Goal: Information Seeking & Learning: Check status

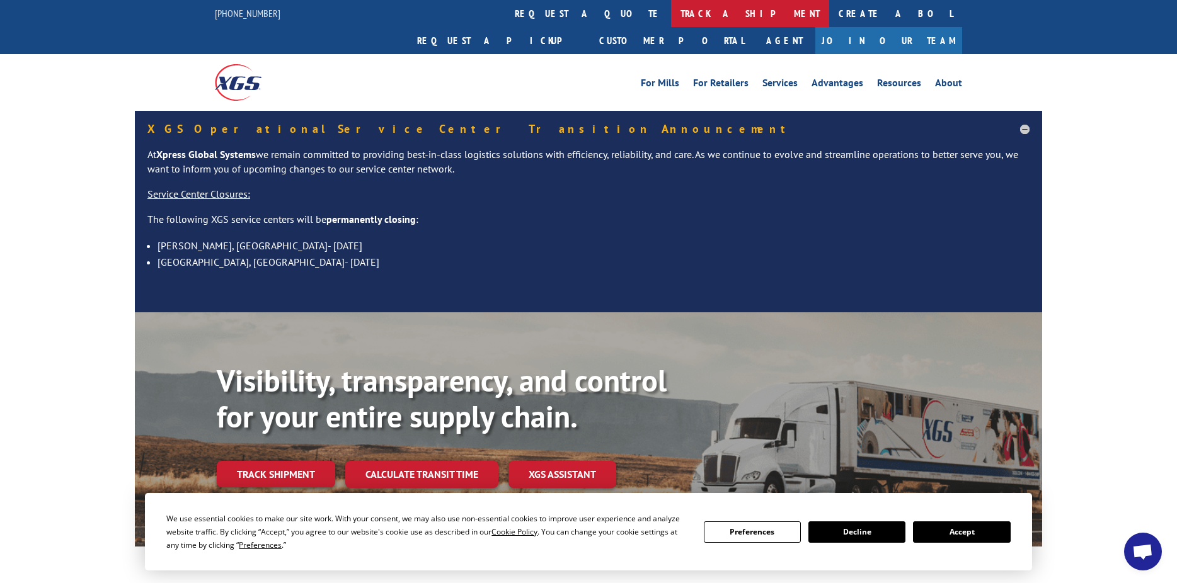
click at [671, 9] on link "track a shipment" at bounding box center [750, 13] width 158 height 27
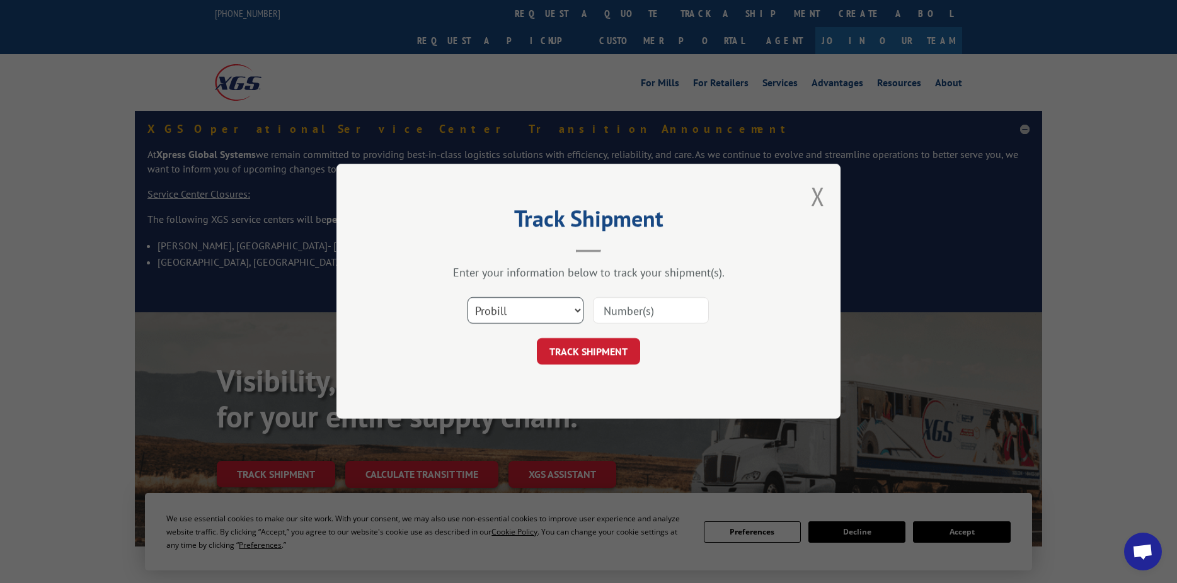
click at [512, 309] on select "Select category... Probill BOL PO" at bounding box center [525, 311] width 116 height 26
click at [602, 312] on input at bounding box center [651, 311] width 116 height 26
paste input "17468652"
type input "17468652"
click at [592, 351] on button "TRACK SHIPMENT" at bounding box center [588, 352] width 103 height 26
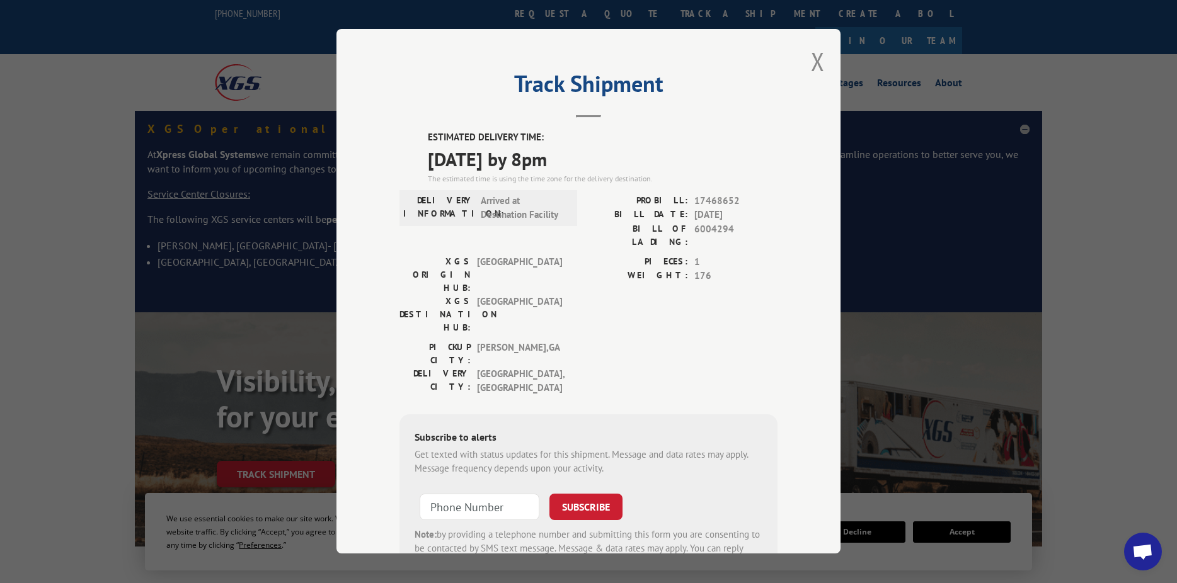
drag, startPoint x: 691, startPoint y: 212, endPoint x: 772, endPoint y: 218, distance: 81.5
click at [772, 218] on span "[DATE]" at bounding box center [735, 215] width 83 height 14
